Goal: Information Seeking & Learning: Understand process/instructions

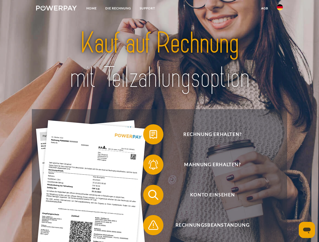
click at [56, 9] on img at bounding box center [56, 8] width 41 height 5
click at [280, 9] on img at bounding box center [280, 7] width 6 height 6
click at [264, 8] on link "agb" at bounding box center [265, 8] width 16 height 9
click at [150, 136] on span at bounding box center [145, 134] width 25 height 25
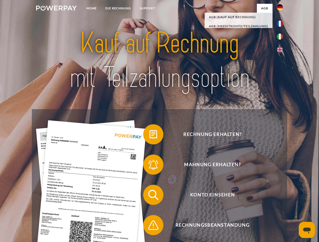
click at [150, 166] on span at bounding box center [145, 164] width 25 height 25
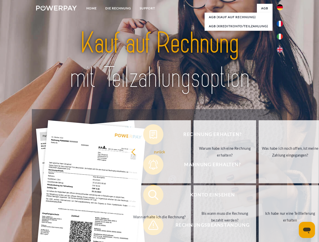
click at [193, 196] on link "Bis wann muss die Rechnung bezahlt werden?" at bounding box center [224, 217] width 63 height 63
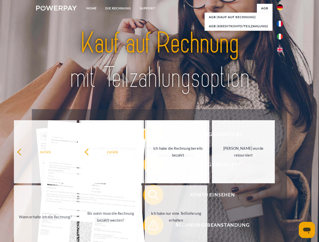
click at [150, 227] on span at bounding box center [145, 225] width 25 height 25
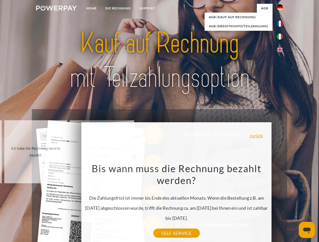
click at [307, 230] on icon "Messaging-Fenster öffnen" at bounding box center [307, 231] width 8 height 6
